Goal: Task Accomplishment & Management: Use online tool/utility

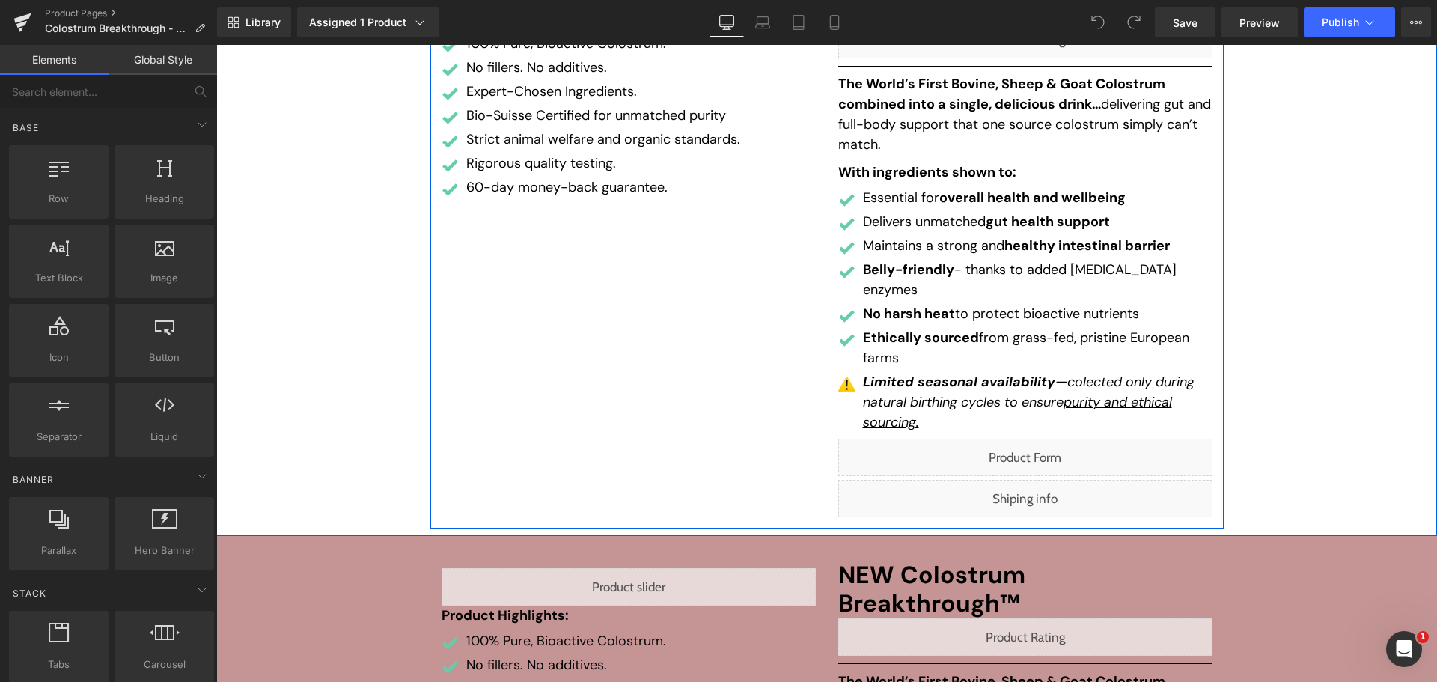
scroll to position [374, 0]
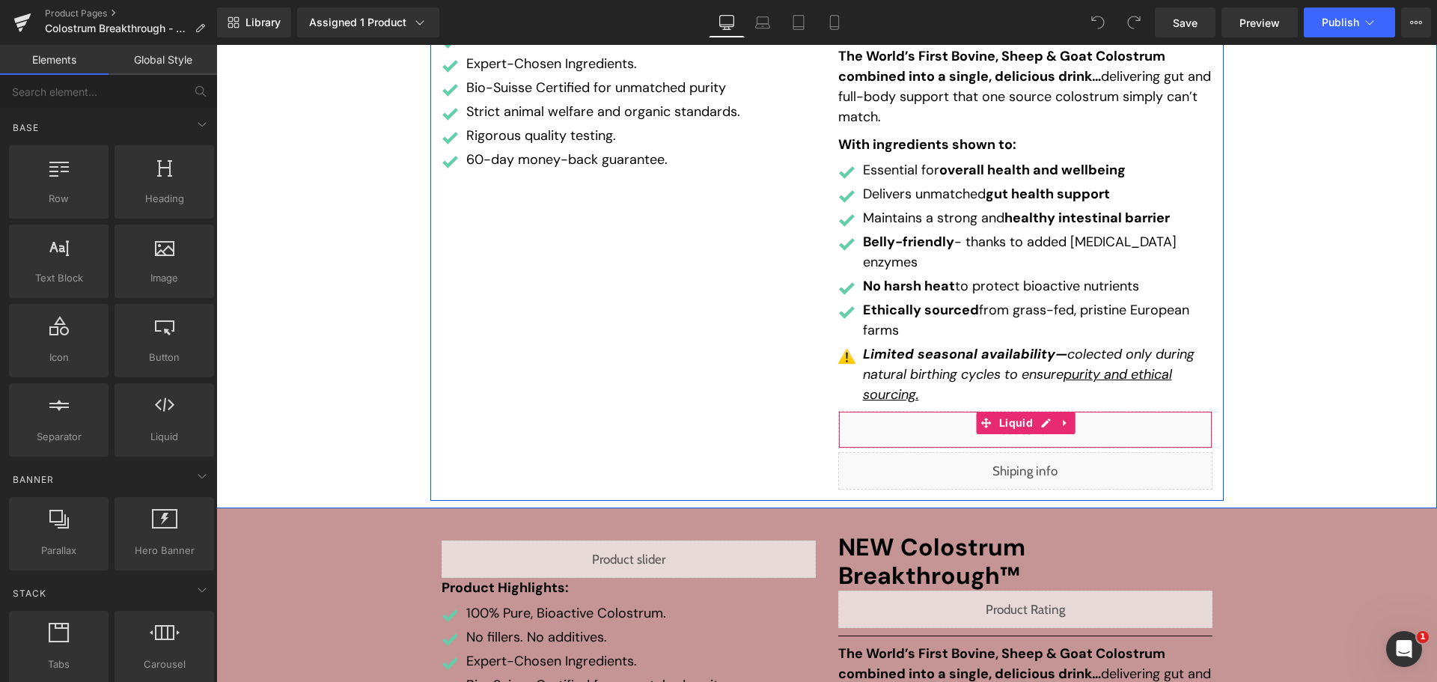
click at [1037, 411] on div "Liquid" at bounding box center [1025, 429] width 374 height 37
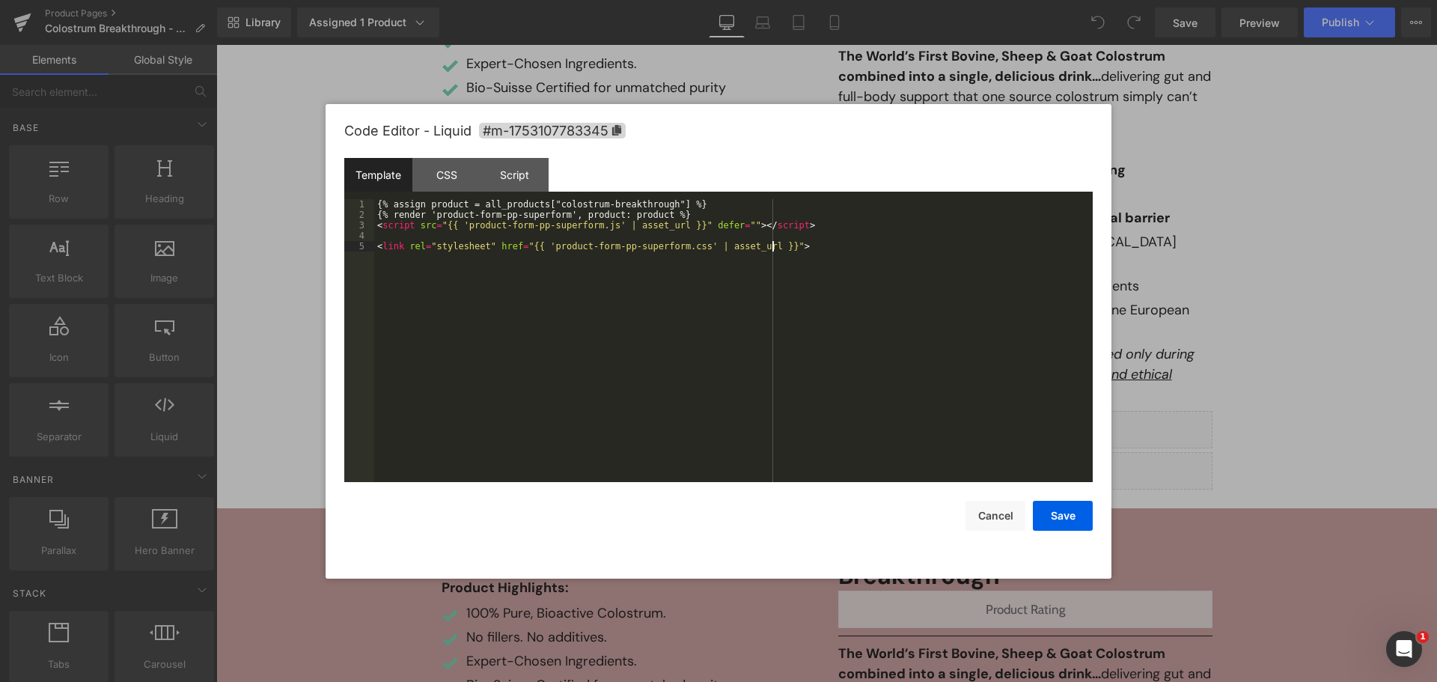
click at [698, 297] on div "{% assign product = all_products["colostrum-breakthrough"] %} {% render 'produc…" at bounding box center [733, 351] width 718 height 304
click at [459, 174] on div "CSS" at bounding box center [446, 175] width 68 height 34
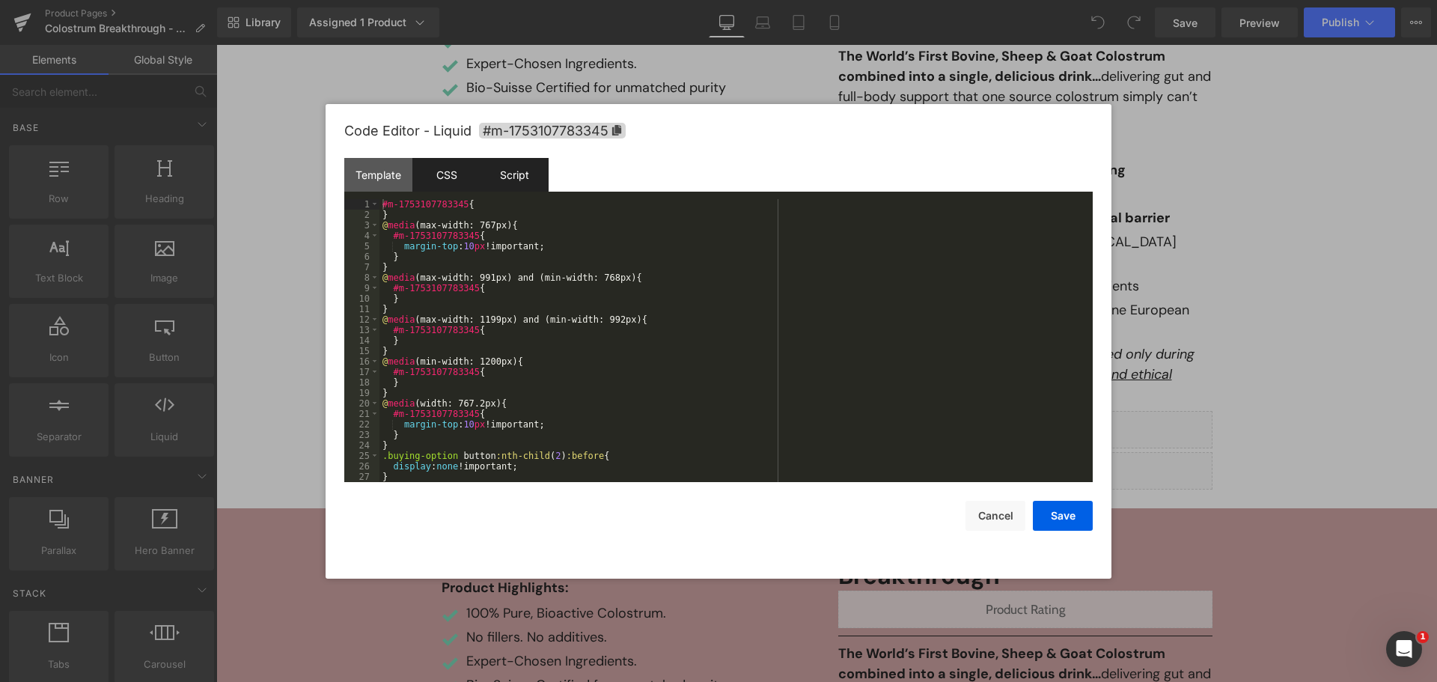
click at [508, 177] on div "Script" at bounding box center [514, 175] width 68 height 34
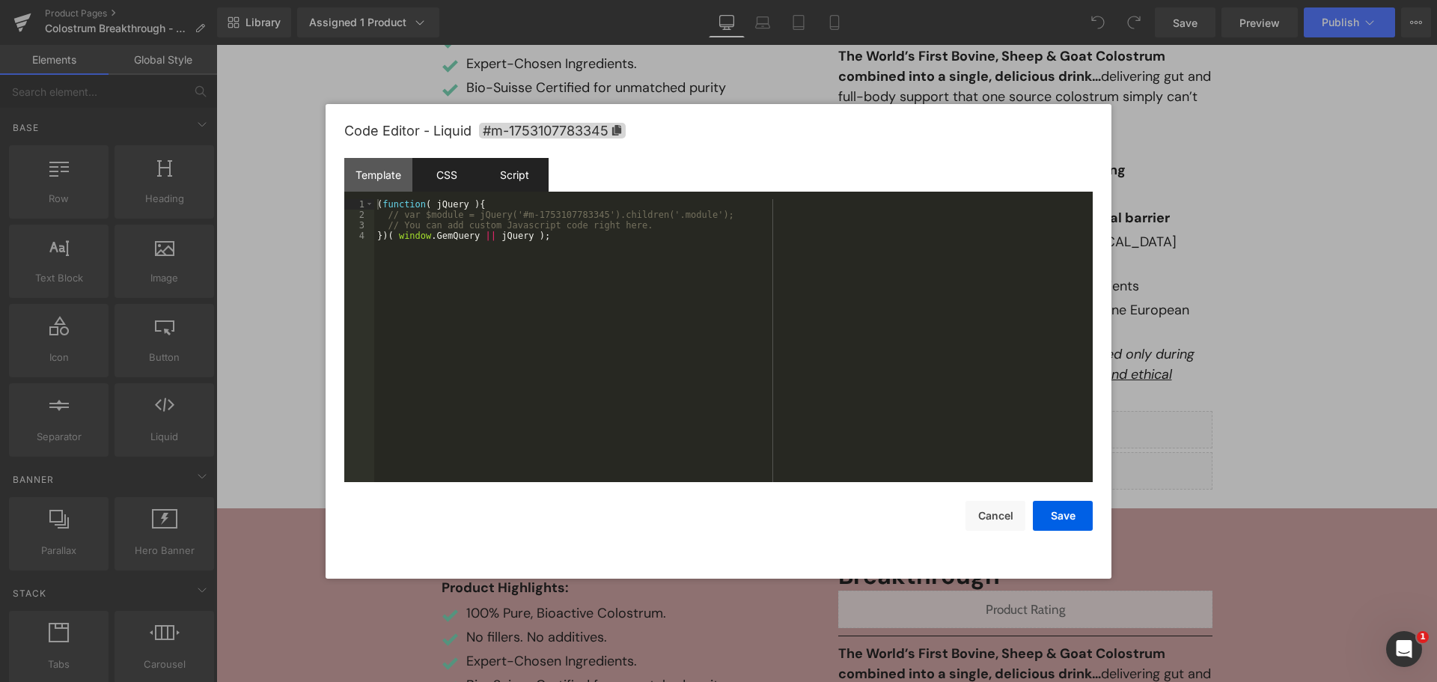
click at [428, 171] on div "CSS" at bounding box center [446, 175] width 68 height 34
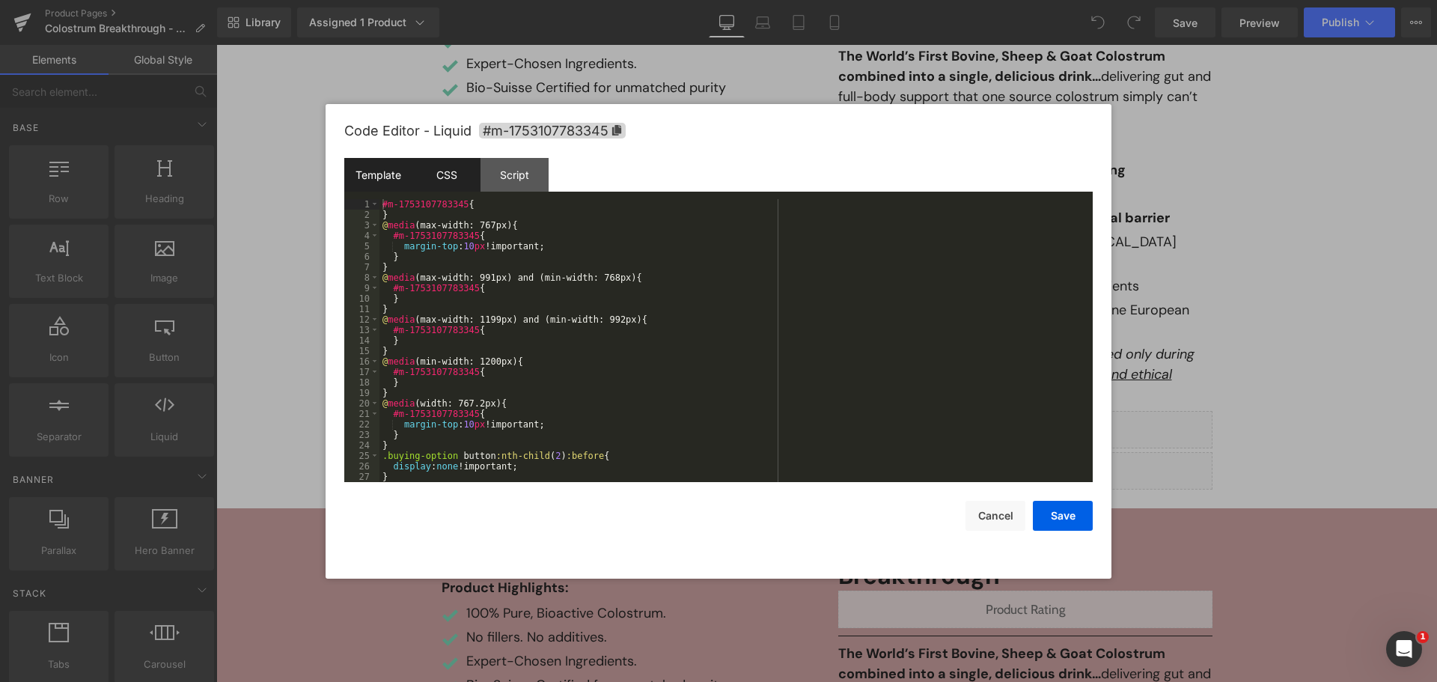
click at [400, 169] on div "Template" at bounding box center [378, 175] width 68 height 34
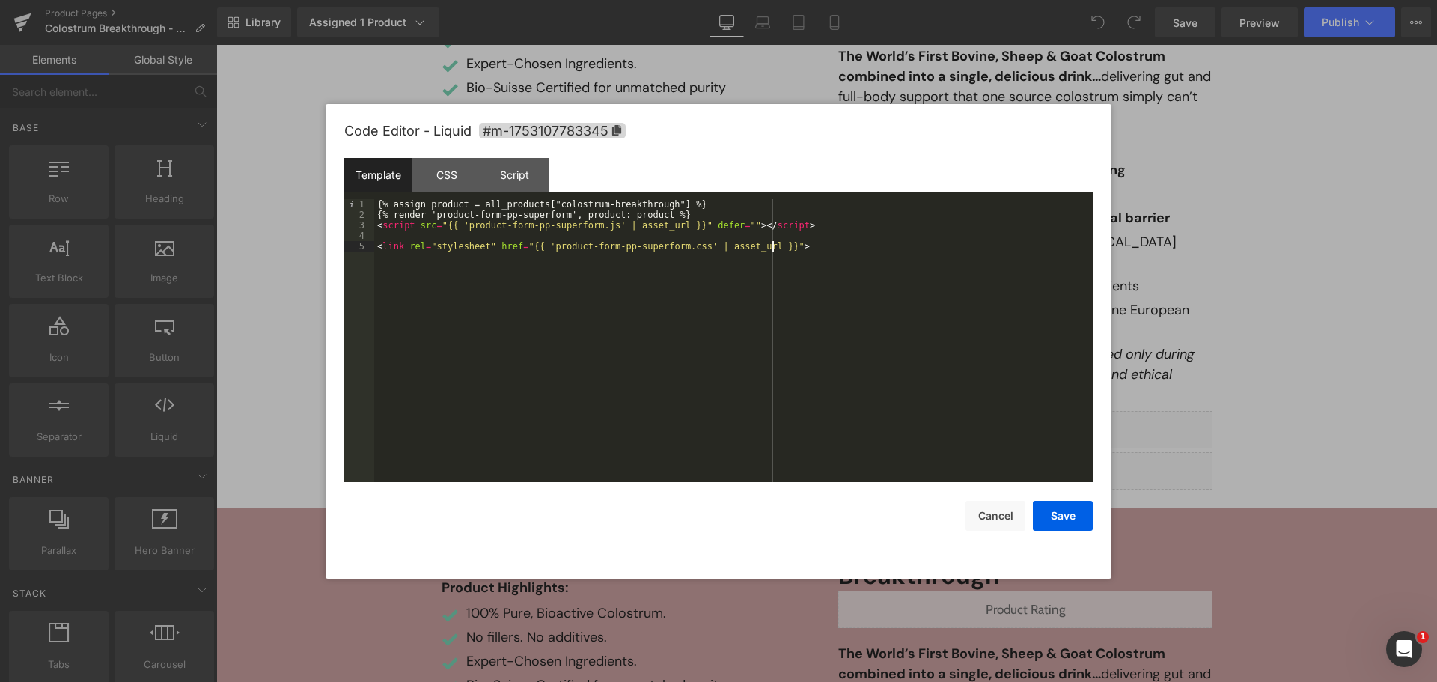
click at [611, 303] on div "{% assign product = all_products["colostrum-breakthrough"] %} {% render 'produc…" at bounding box center [733, 351] width 718 height 304
click at [461, 228] on div "{% assign product = all_products["colostrum-breakthrough"] %} {% render 'produc…" at bounding box center [733, 351] width 718 height 304
click at [598, 226] on div "{% assign product = all_products["colostrum-breakthrough"] %} {% render 'produc…" at bounding box center [733, 351] width 718 height 304
click at [596, 306] on div "{% assign product = all_products["colostrum-breakthrough"] %} {% render 'produc…" at bounding box center [733, 351] width 718 height 304
click at [634, 287] on div "{% assign product = all_products["colostrum-breakthrough"] %} {% render 'produc…" at bounding box center [733, 351] width 718 height 304
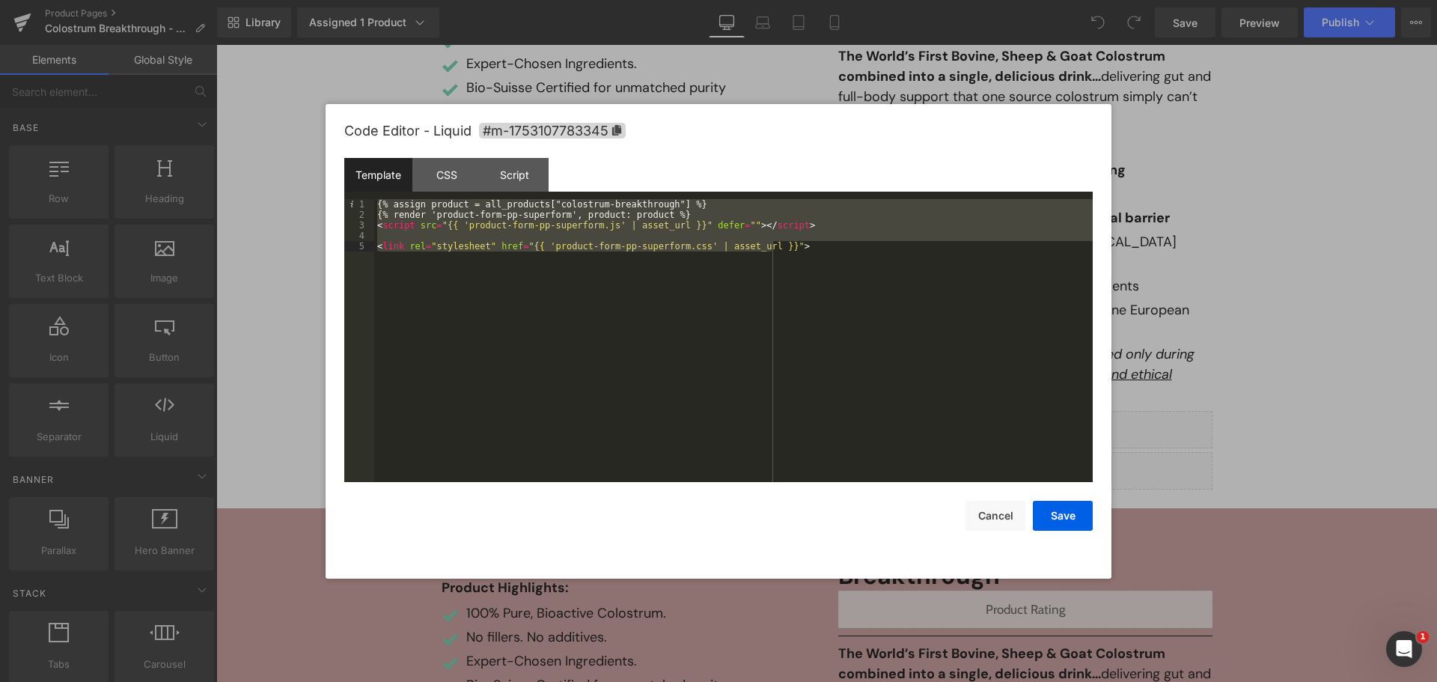
click at [593, 371] on div "{% assign product = all_products["colostrum-breakthrough"] %} {% render 'produc…" at bounding box center [733, 340] width 718 height 283
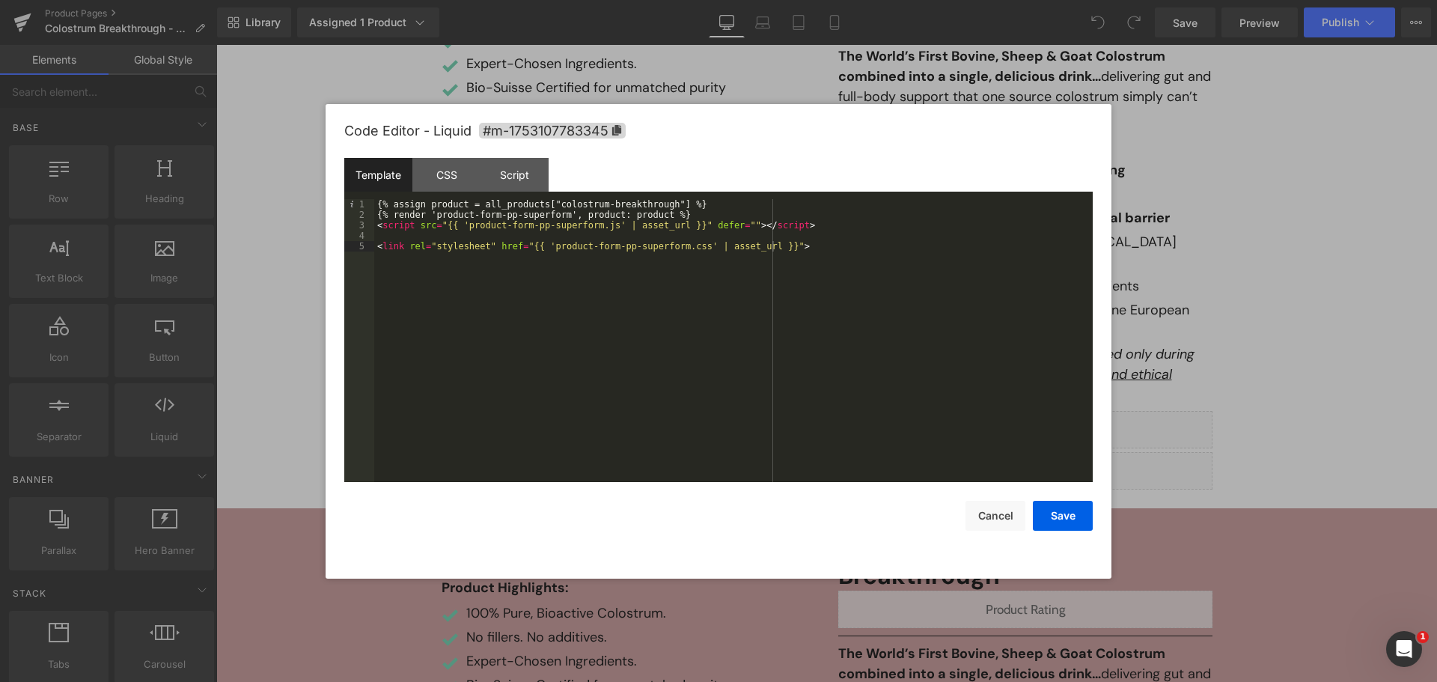
click at [501, 314] on div "{% assign product = all_products["colostrum-breakthrough"] %} {% render 'produc…" at bounding box center [733, 351] width 718 height 304
drag, startPoint x: 556, startPoint y: 214, endPoint x: 432, endPoint y: 218, distance: 124.3
click at [432, 218] on div "{% assign product = all_products["colostrum-breakthrough"] %} {% render 'produc…" at bounding box center [733, 351] width 718 height 304
click at [493, 298] on div "{% assign product = all_products["colostrum-breakthrough"] %} {% render 'produc…" at bounding box center [733, 351] width 718 height 304
click at [476, 329] on div "{% assign product = all_products["colostrum-breakthrough"] %} {% render 'produc…" at bounding box center [733, 351] width 718 height 304
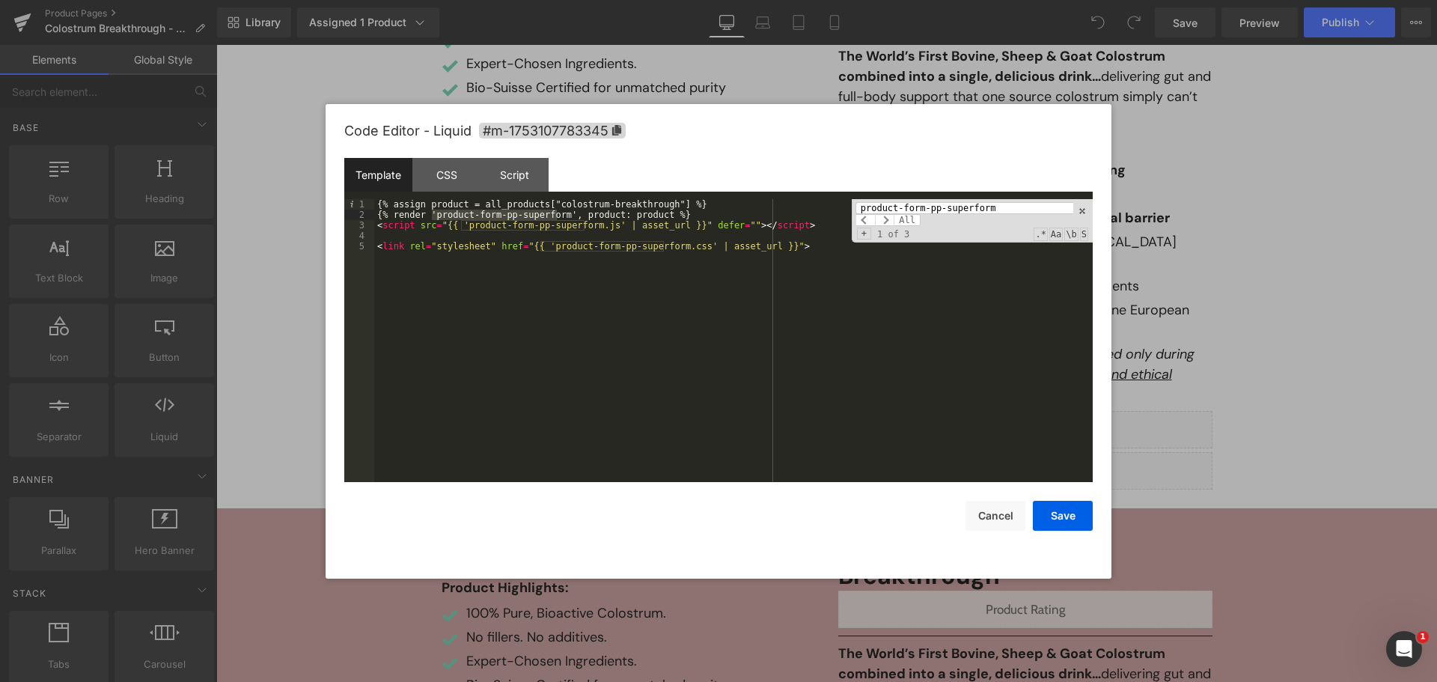
type input "product-form-pp-superform"
